Goal: Task Accomplishment & Management: Use online tool/utility

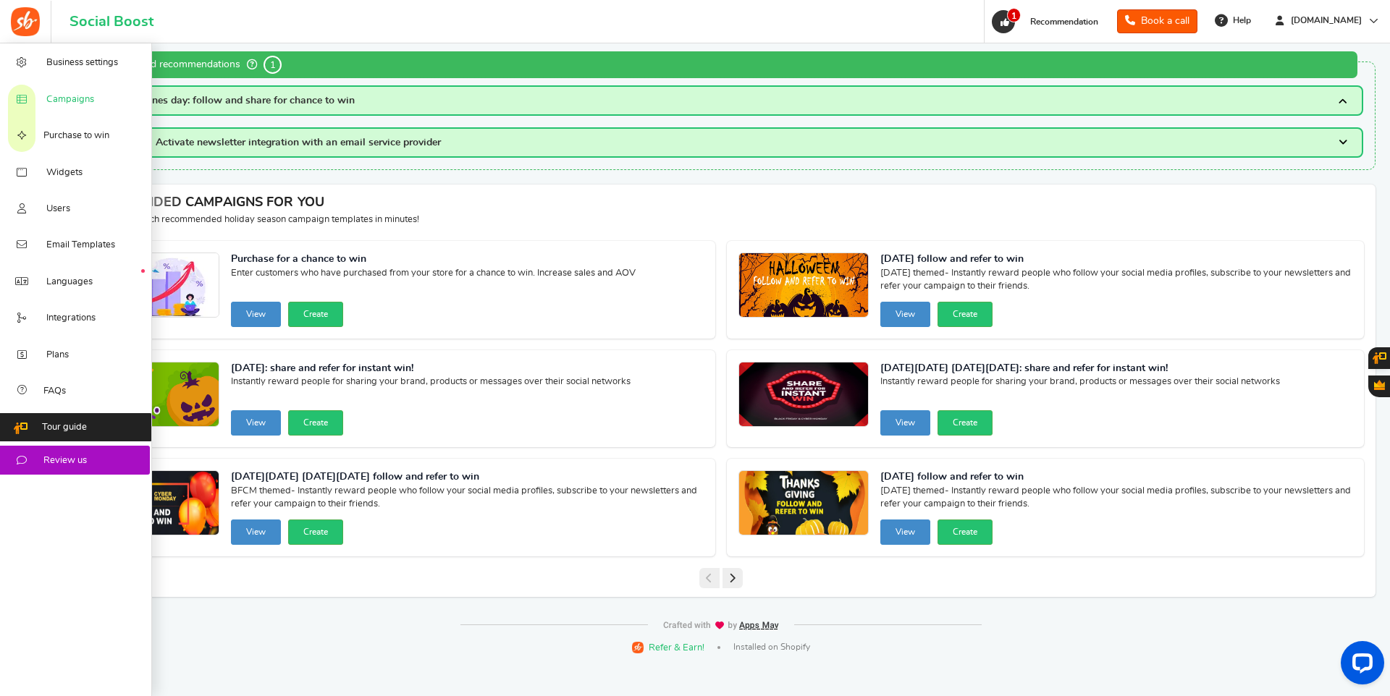
click at [76, 93] on span "Campaigns" at bounding box center [70, 99] width 48 height 13
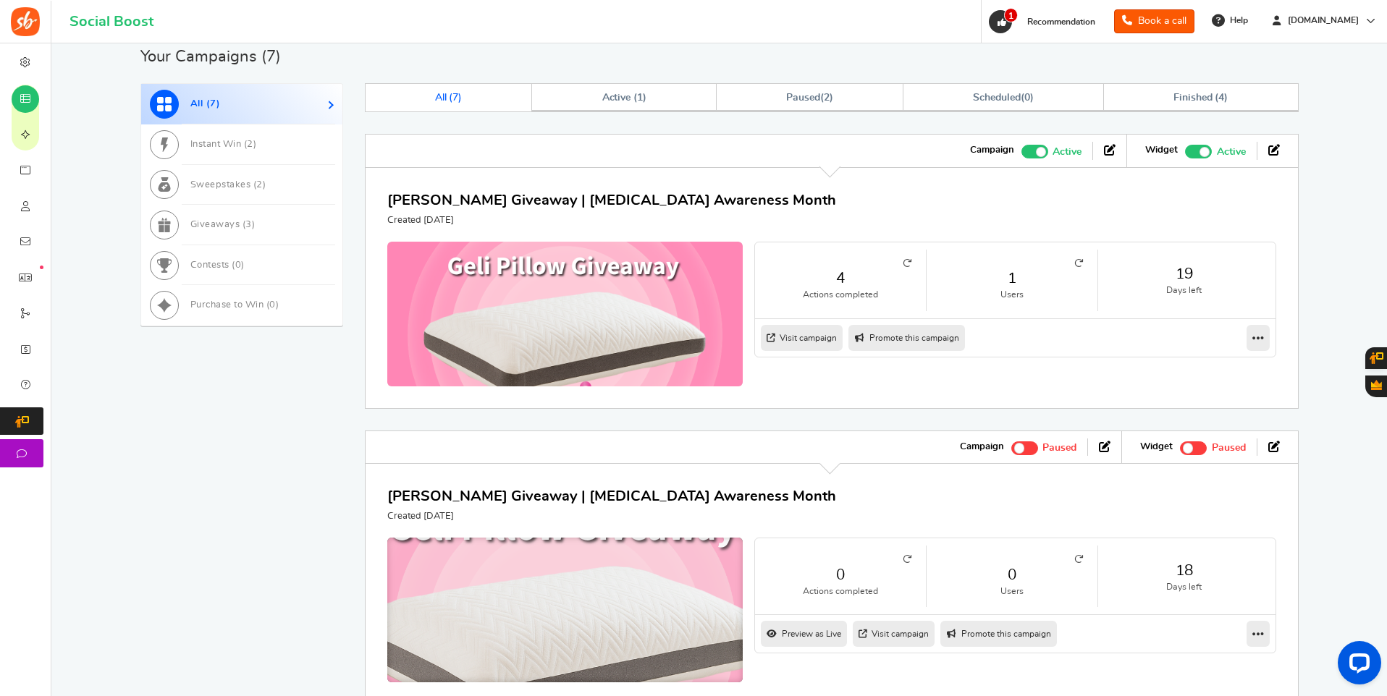
scroll to position [662, 0]
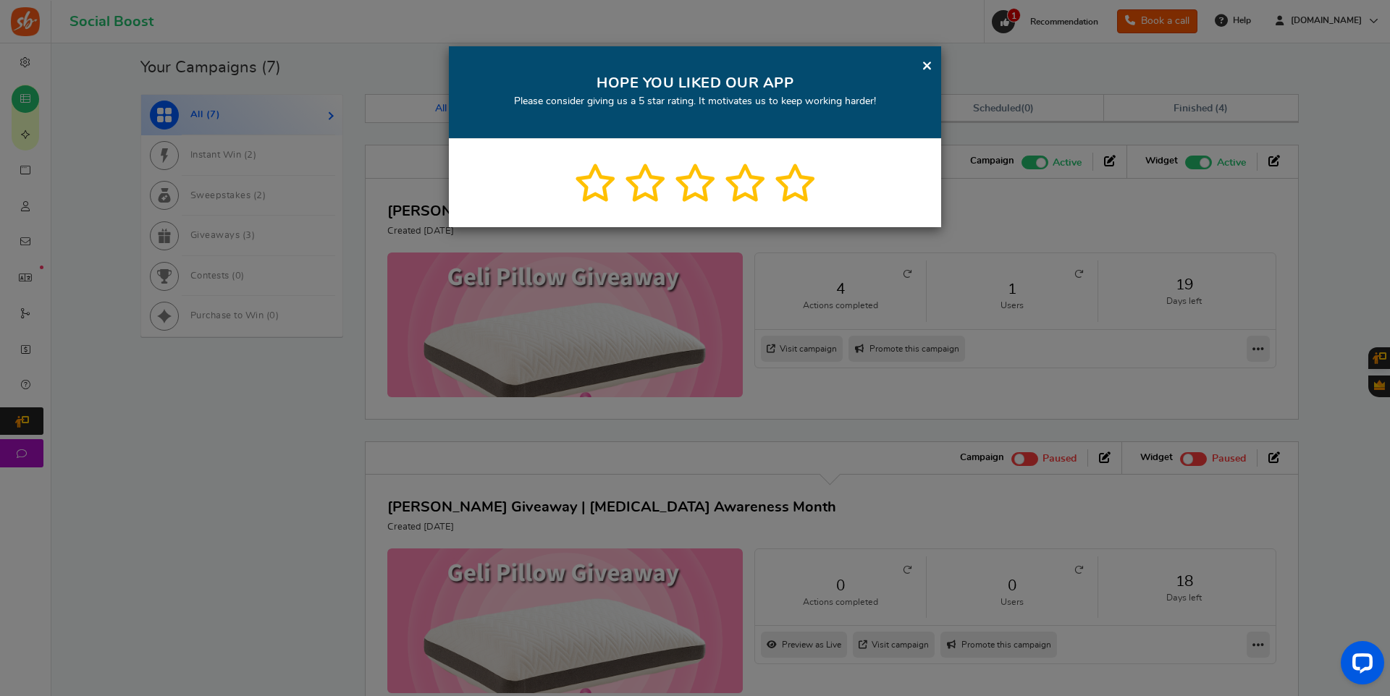
click at [919, 350] on div "× HOPE YOU LIKED OUR APP Please consider giving us a 5 star rating. It motivate…" at bounding box center [695, 348] width 1390 height 696
click at [929, 68] on link "×" at bounding box center [927, 65] width 11 height 18
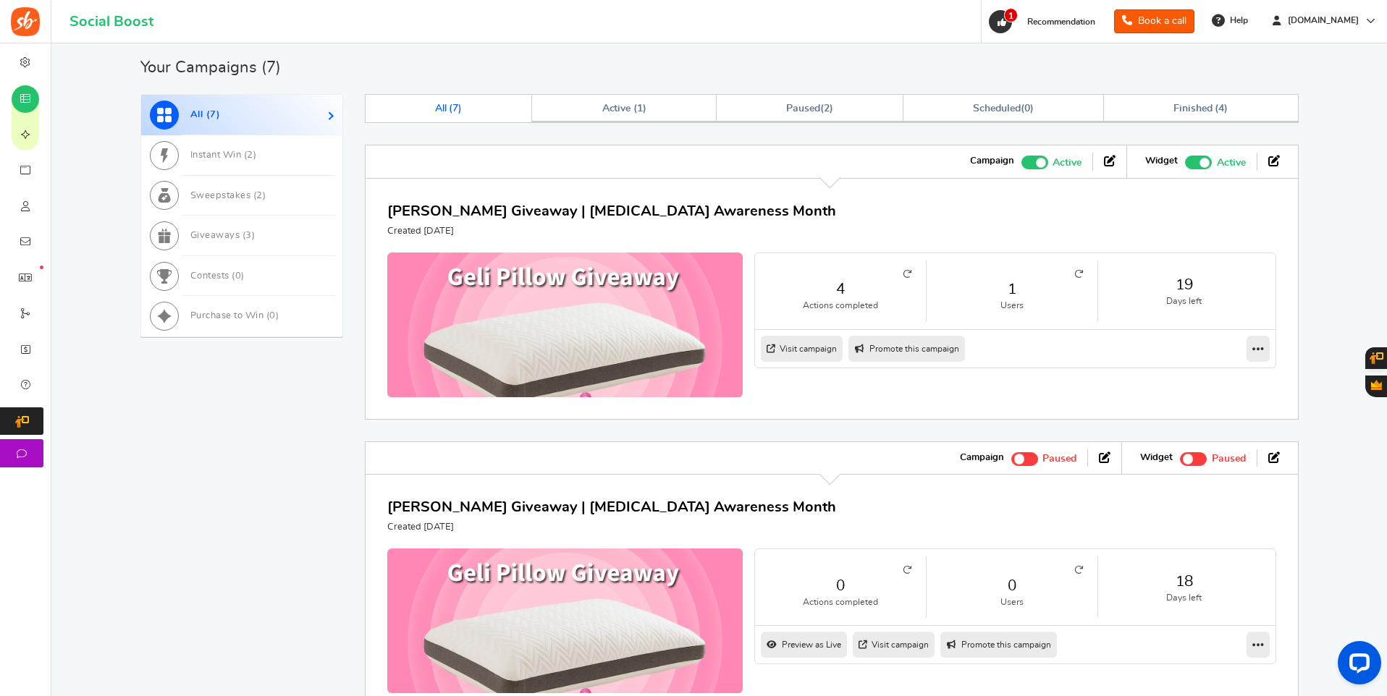
click at [925, 350] on link "Promote this campaign" at bounding box center [907, 349] width 117 height 26
type input "[URL][DOMAIN_NAME]"
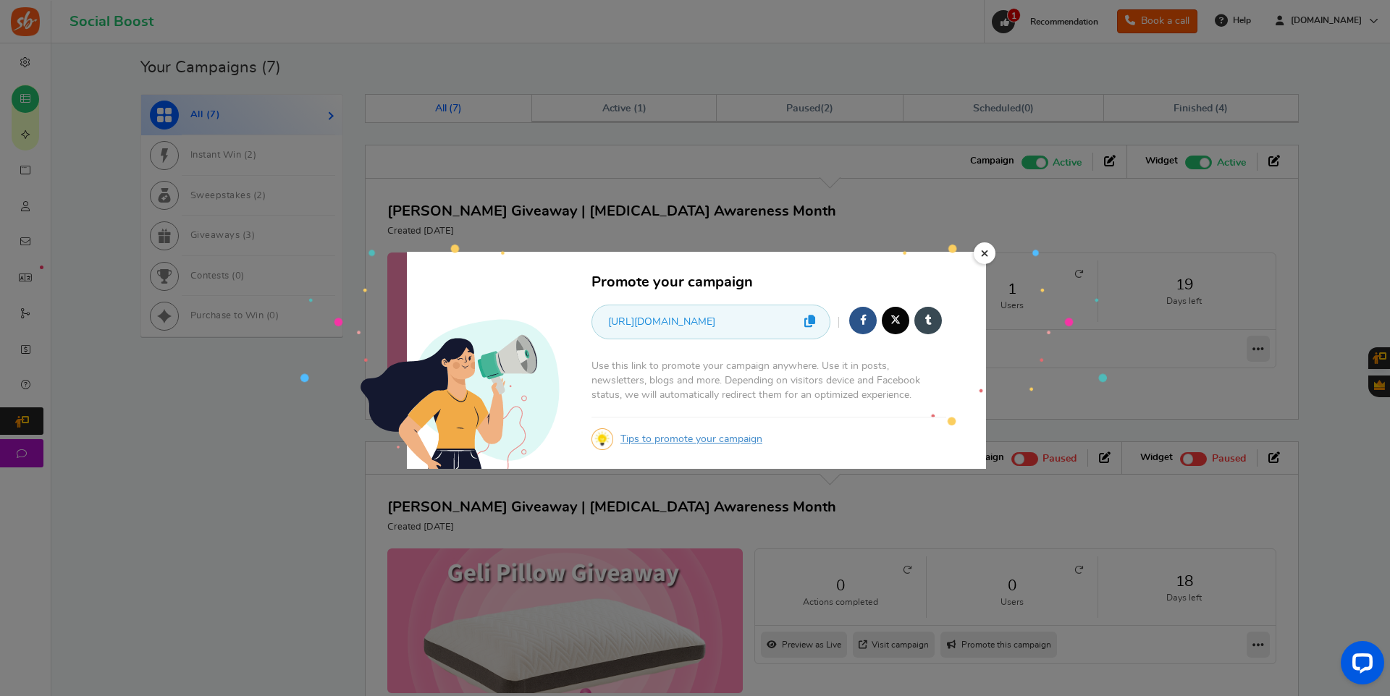
click at [814, 319] on icon at bounding box center [809, 321] width 11 height 12
click at [1200, 348] on div "× Promote your campaign [URL][DOMAIN_NAME] Copied! Use this link to promote you…" at bounding box center [695, 348] width 1390 height 696
click at [986, 298] on div "× Promote your campaign [URL][DOMAIN_NAME] Use this link to promote your campai…" at bounding box center [696, 360] width 579 height 216
click at [982, 252] on link "×" at bounding box center [985, 254] width 22 height 22
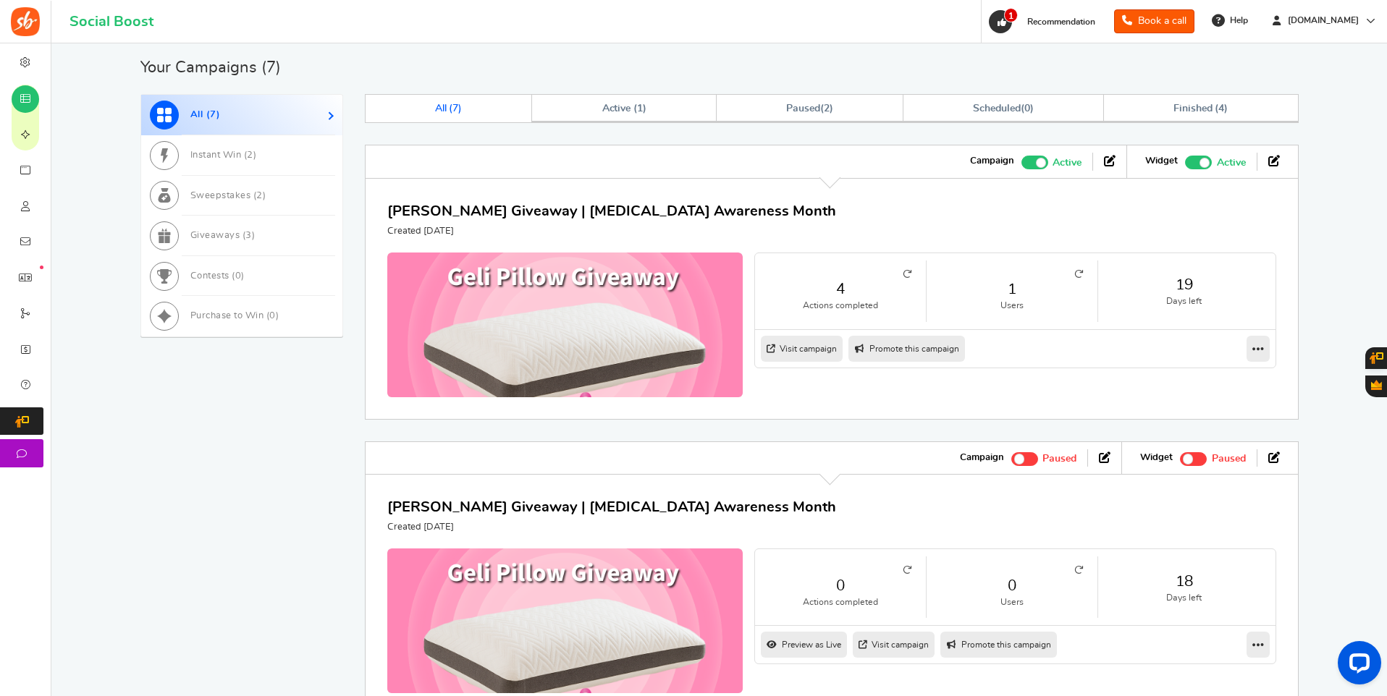
click at [1015, 300] on small "Users" at bounding box center [1012, 306] width 142 height 12
click at [1260, 346] on icon at bounding box center [1259, 348] width 12 height 13
click at [815, 350] on link "Visit campaign" at bounding box center [802, 349] width 82 height 26
click at [845, 298] on link "4" at bounding box center [841, 289] width 142 height 21
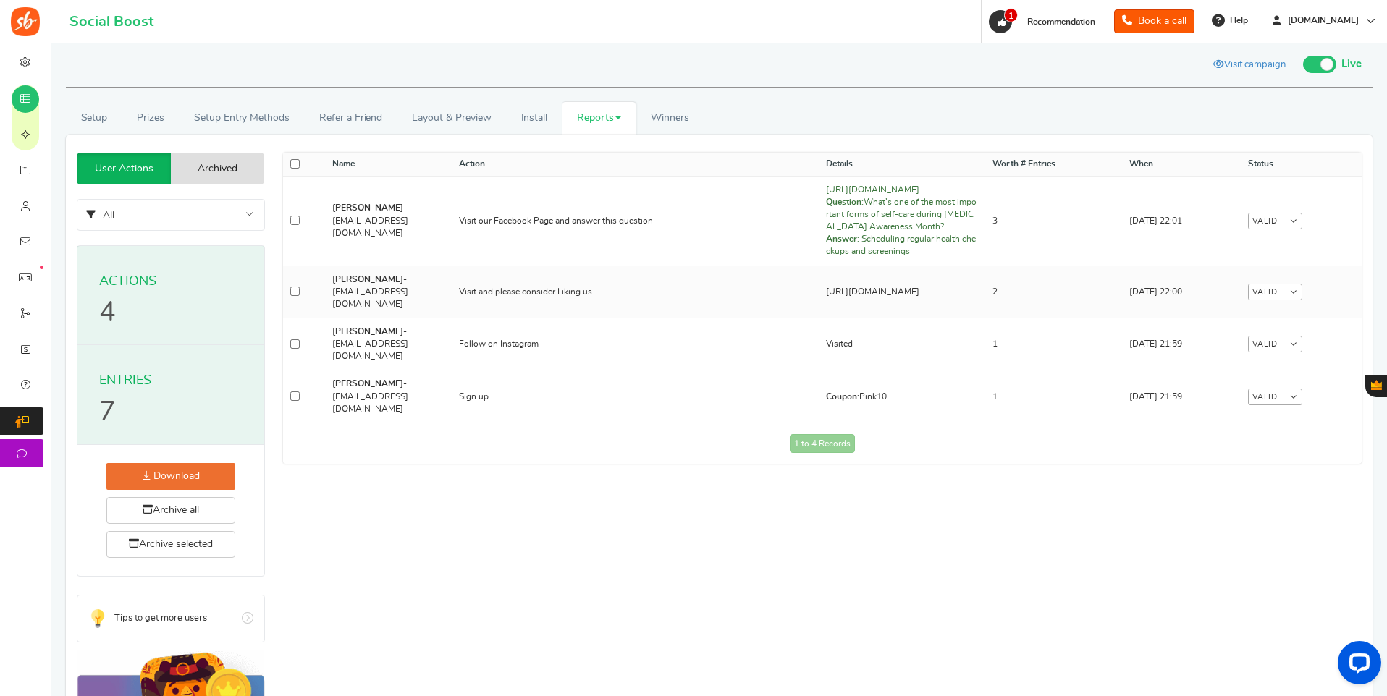
scroll to position [3, 0]
